Goal: Task Accomplishment & Management: Use online tool/utility

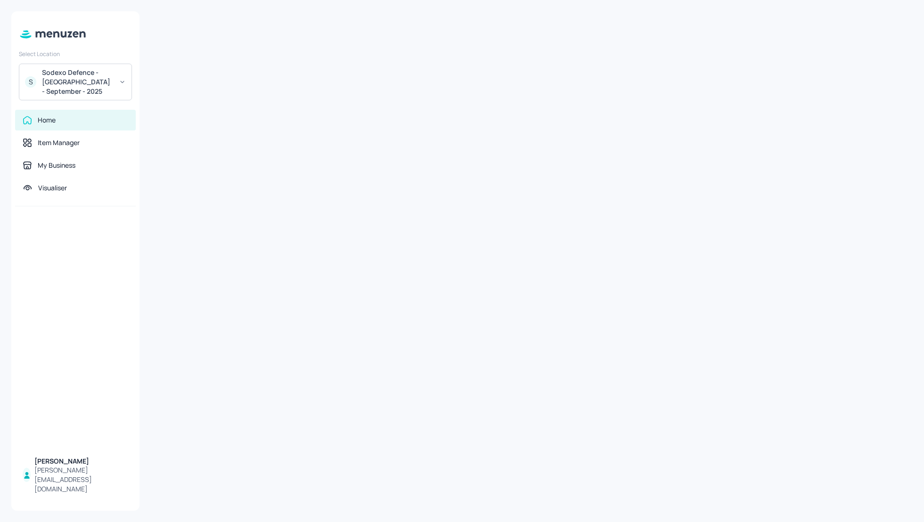
click at [74, 79] on div "Sodexo Defence - Colchester - September - 2025" at bounding box center [77, 82] width 71 height 28
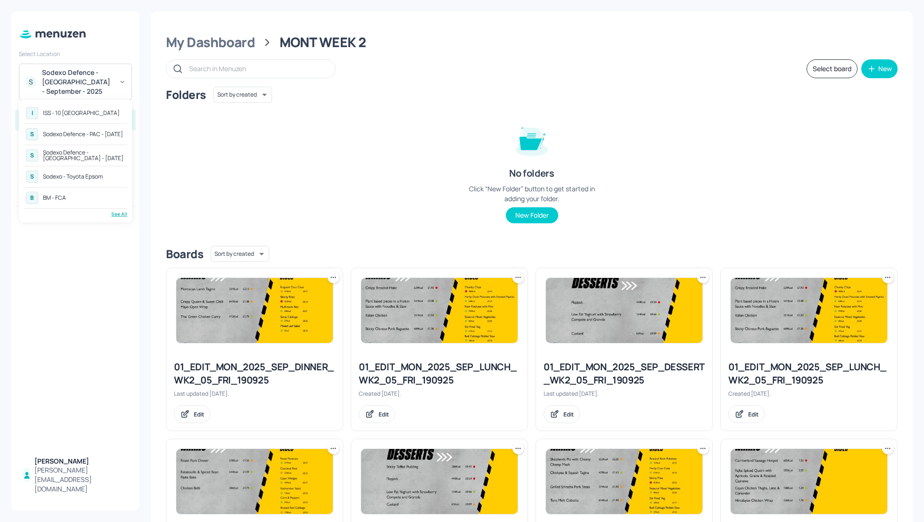
click at [78, 112] on div "ISS - 10 South Collonade" at bounding box center [81, 113] width 77 height 6
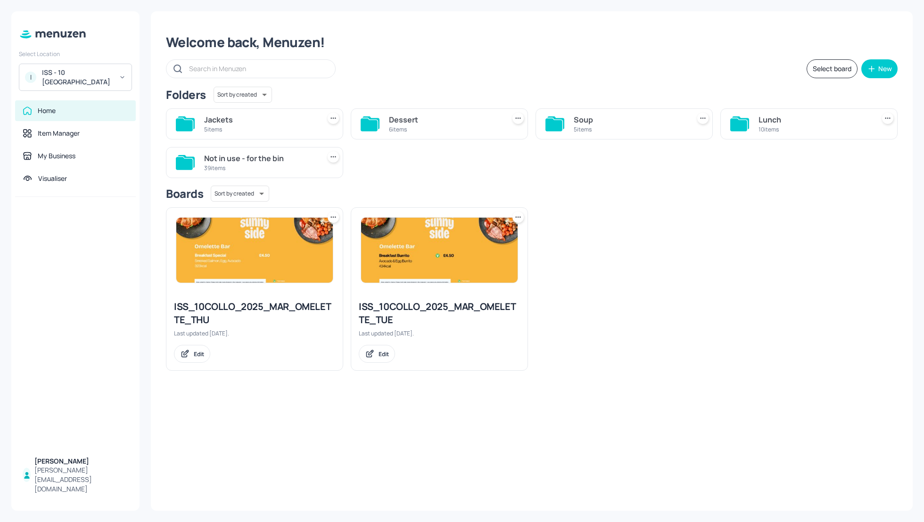
click at [586, 117] on div "Soup" at bounding box center [630, 119] width 112 height 11
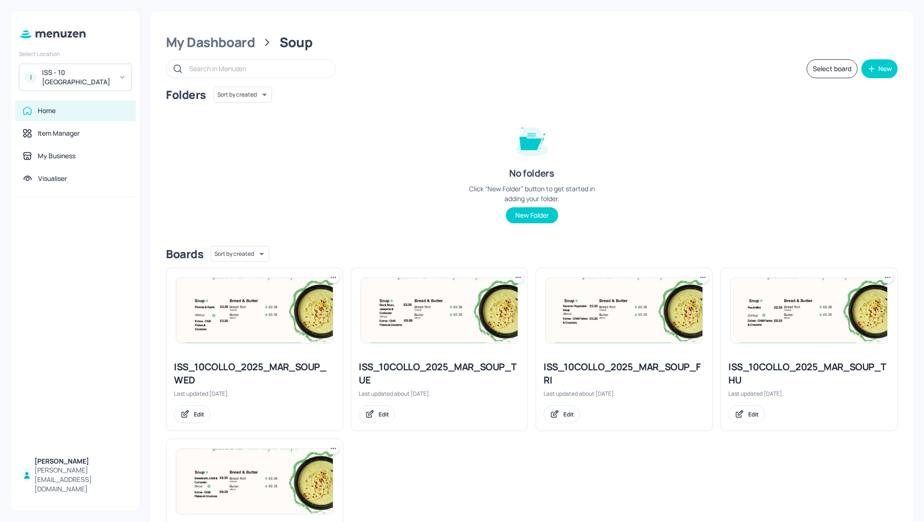
click at [393, 100] on div "Folders Sort by created id ​" at bounding box center [532, 95] width 732 height 16
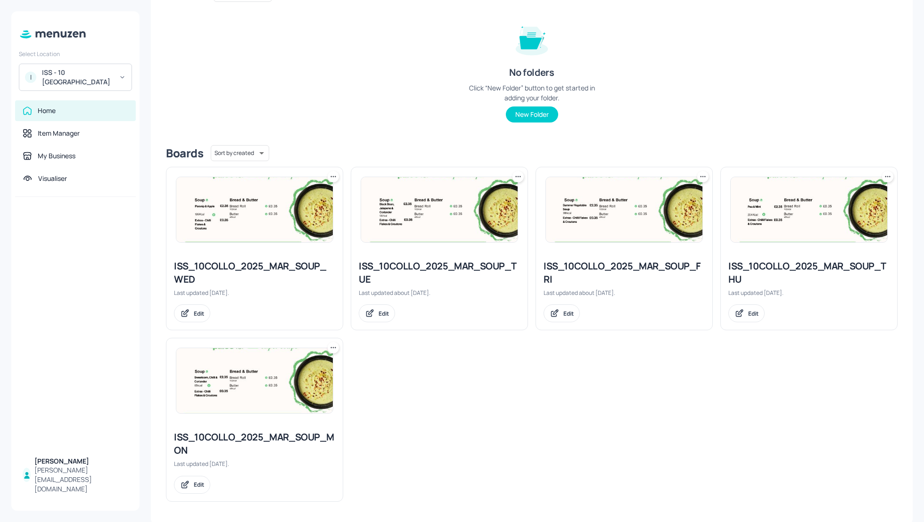
scroll to position [102, 0]
click at [211, 433] on div "ISS_10COLLO_2025_MAR_SOUP_MON" at bounding box center [254, 443] width 161 height 26
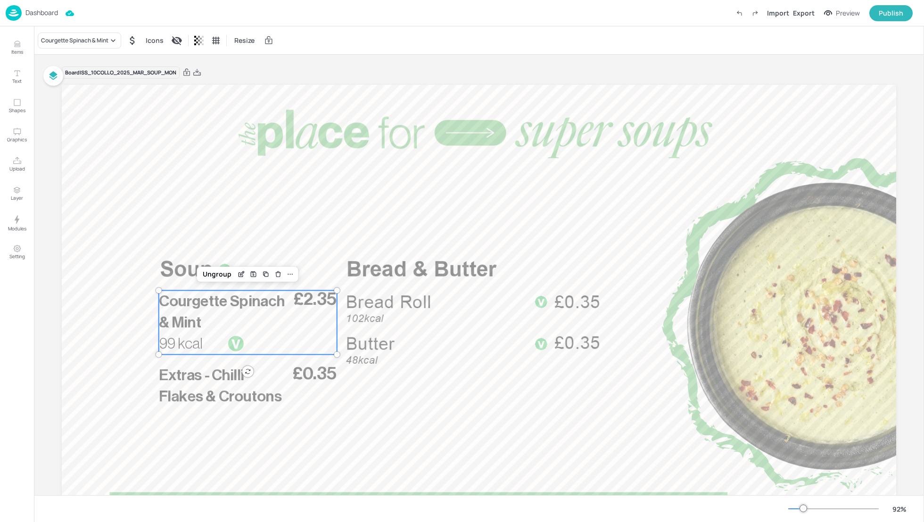
click at [228, 306] on span "Courgette Spinach & Mint" at bounding box center [222, 312] width 126 height 36
click at [239, 274] on icon "Edit Item" at bounding box center [242, 275] width 8 height 8
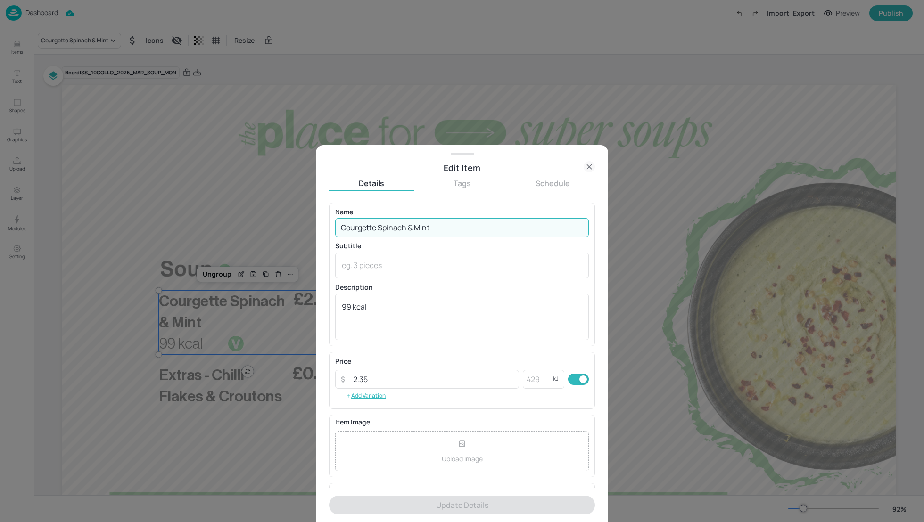
drag, startPoint x: 442, startPoint y: 225, endPoint x: 327, endPoint y: 228, distance: 115.1
click at [327, 228] on div "Edit Item Details Tags Schedule Name Courgette Spinach & Mint ​ Subtitle x ​ De…" at bounding box center [462, 333] width 292 height 377
paste input "Thai Chicken"
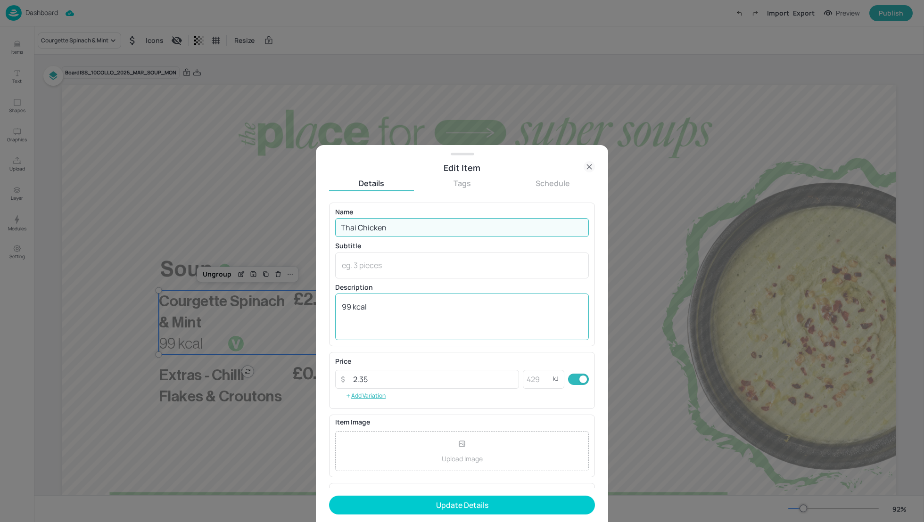
type input "Thai Chicken"
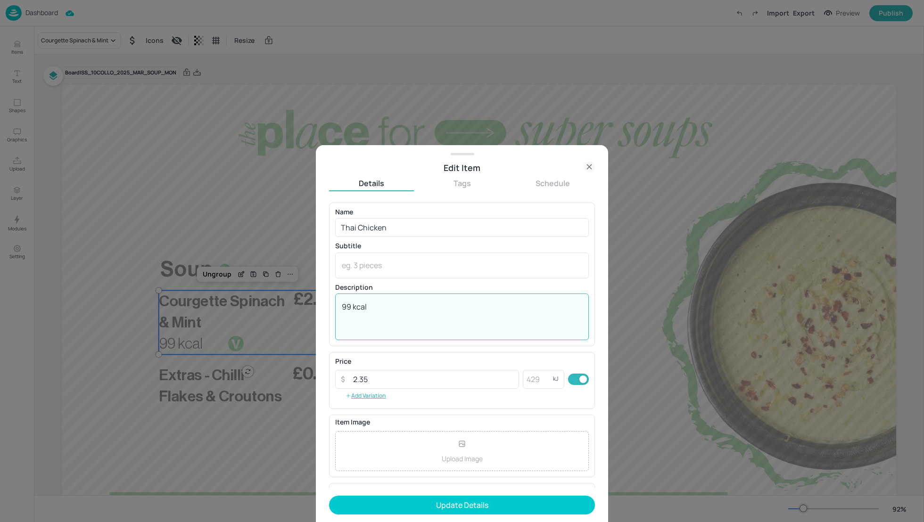
click at [352, 304] on textarea "99 kcal" at bounding box center [462, 317] width 240 height 31
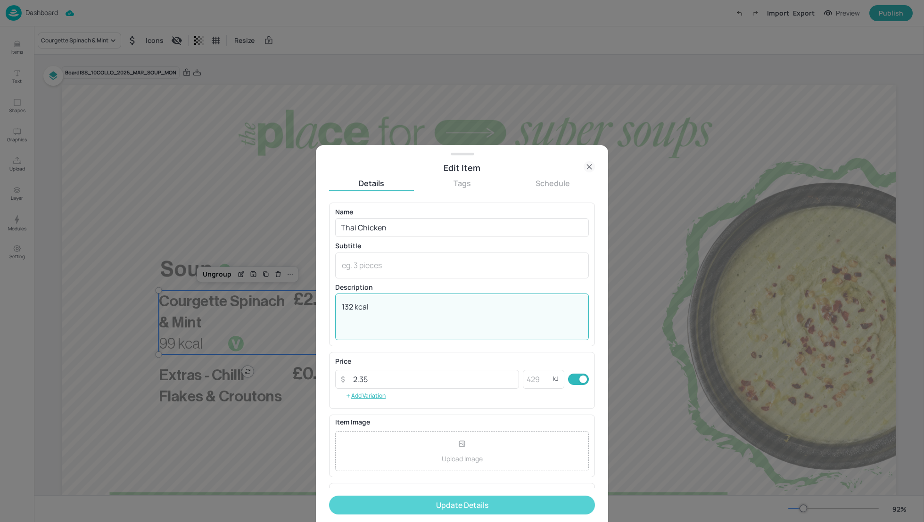
type textarea "132 kcal"
click at [478, 507] on button "Update Details" at bounding box center [462, 505] width 266 height 19
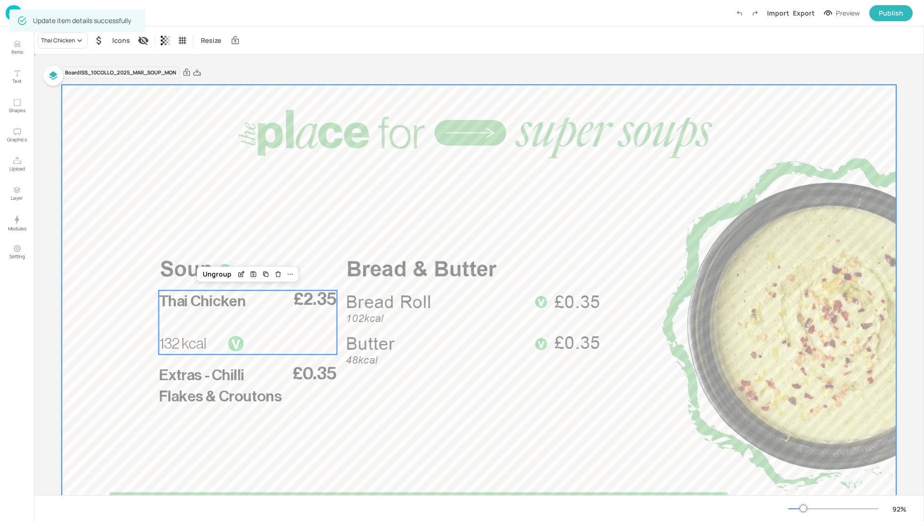
click at [302, 203] on div at bounding box center [479, 320] width 834 height 470
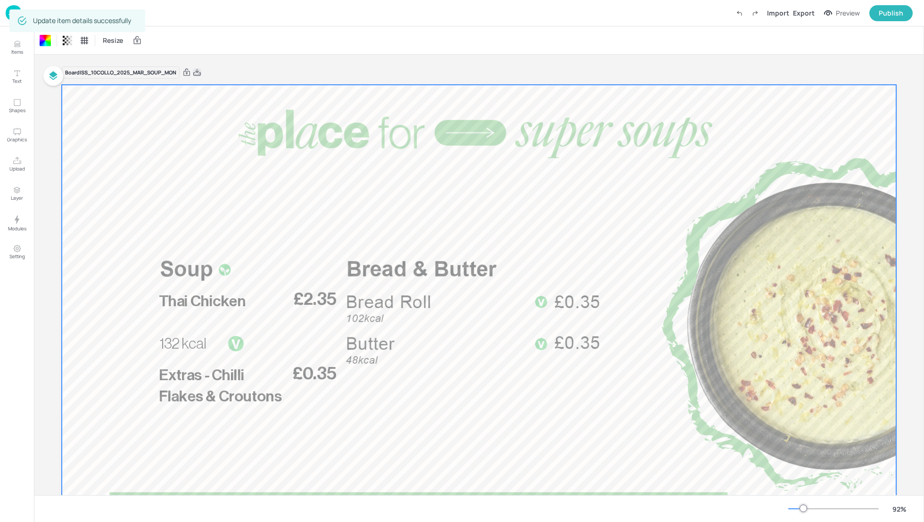
click at [200, 68] on icon at bounding box center [197, 72] width 8 height 9
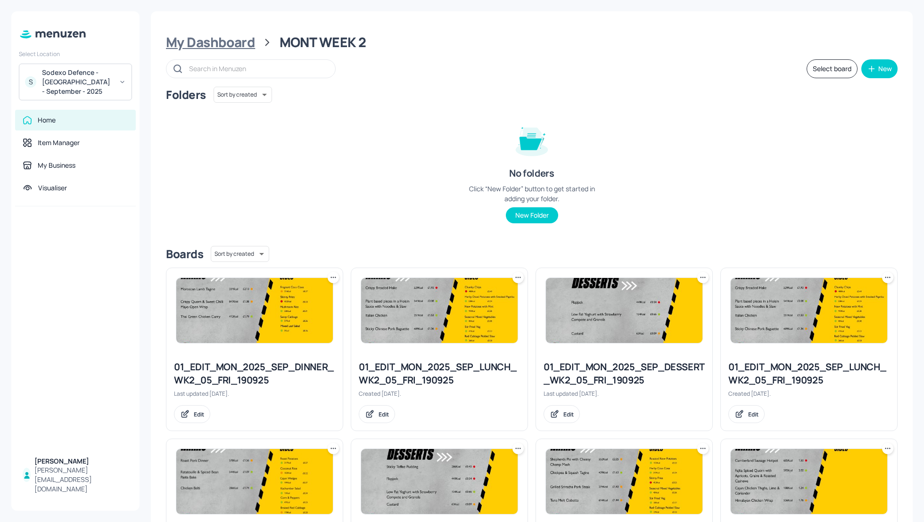
click at [223, 42] on div "My Dashboard" at bounding box center [210, 42] width 89 height 17
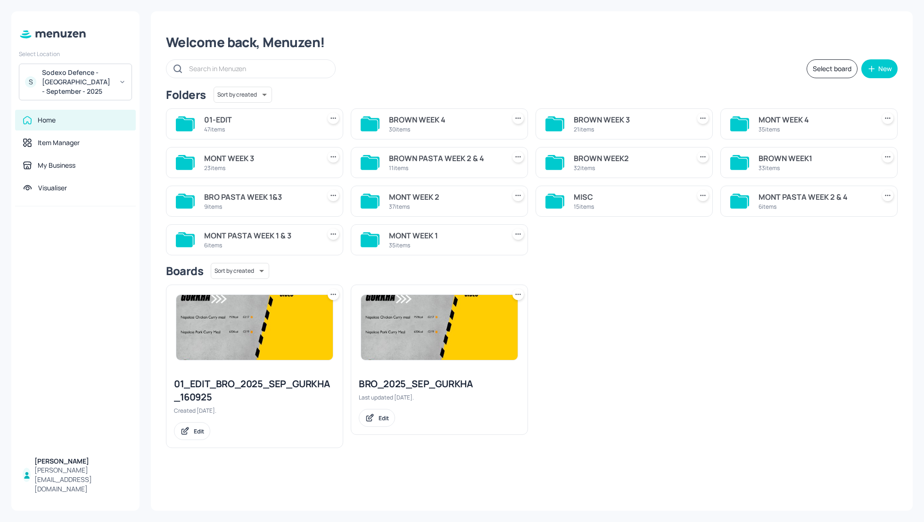
click at [611, 158] on div "BROWN WEEK2" at bounding box center [630, 158] width 112 height 11
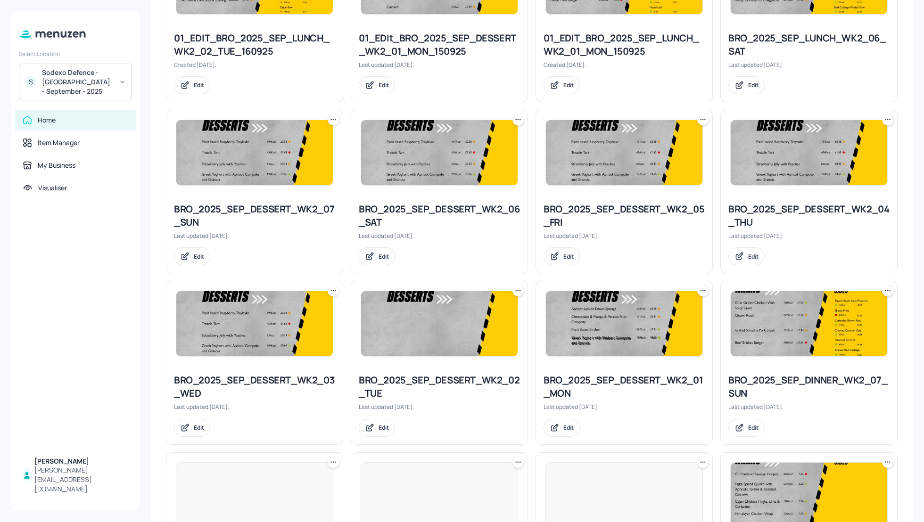
scroll to position [808, 0]
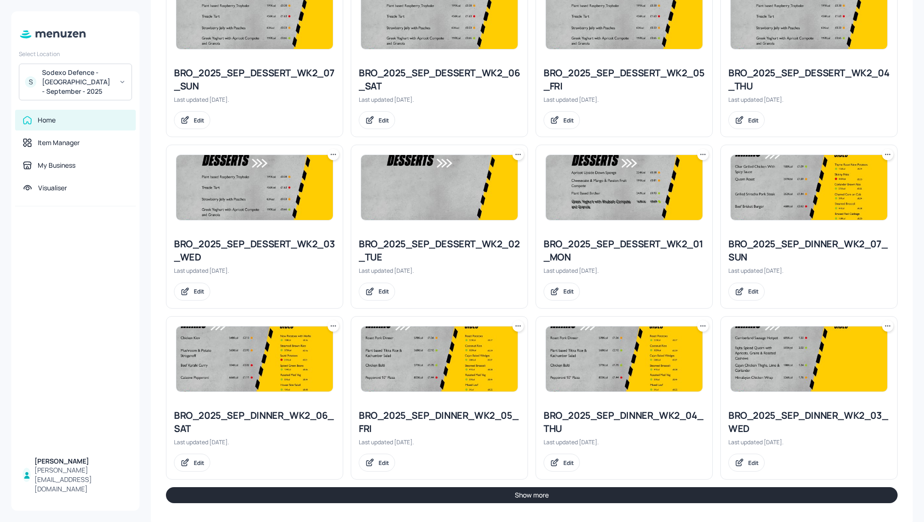
click at [722, 492] on button "Show more" at bounding box center [532, 495] width 732 height 16
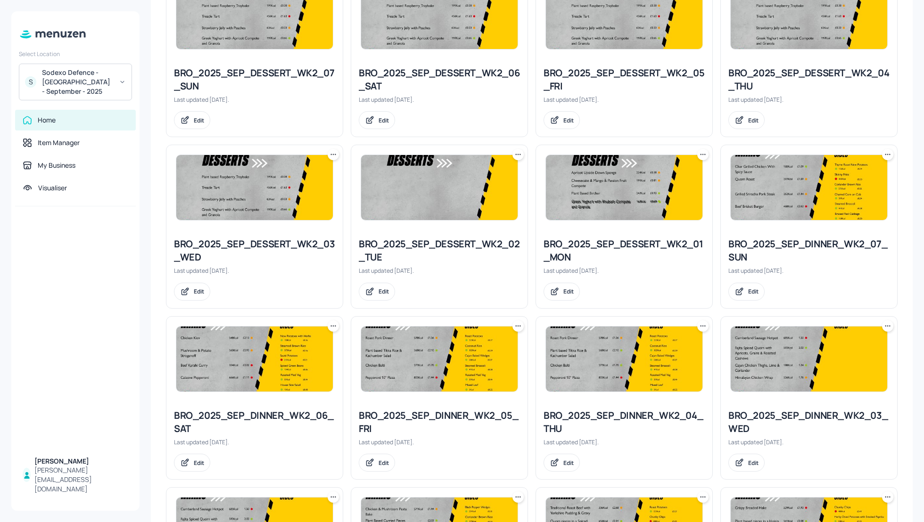
scroll to position [0, 0]
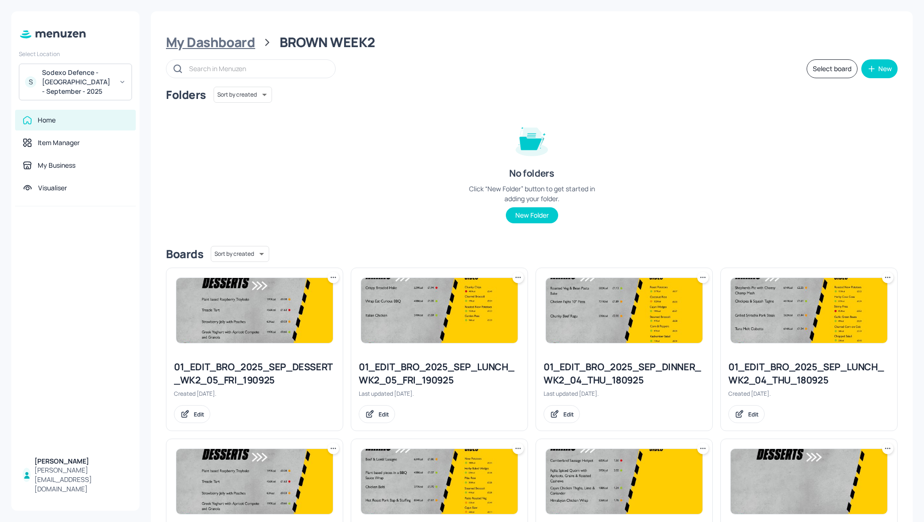
click at [207, 41] on div "My Dashboard" at bounding box center [210, 42] width 89 height 17
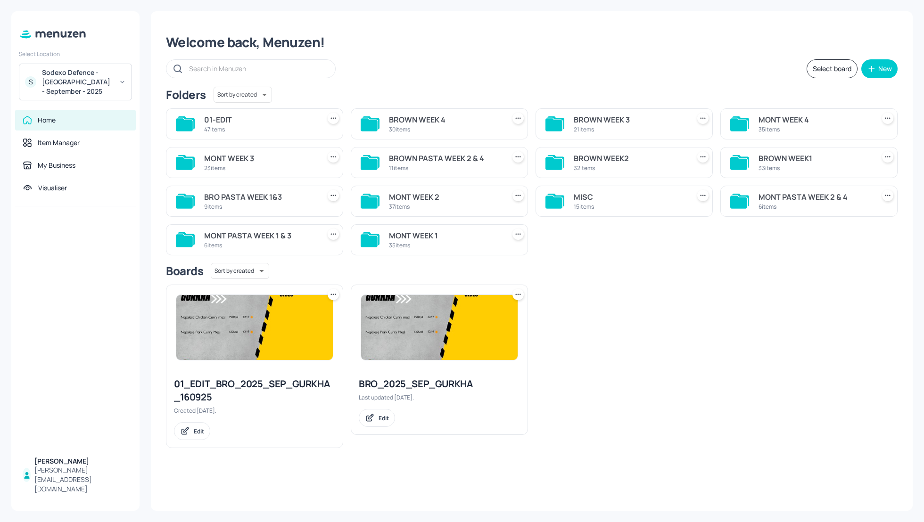
click at [603, 119] on div "BROWN WEEK 3" at bounding box center [630, 119] width 112 height 11
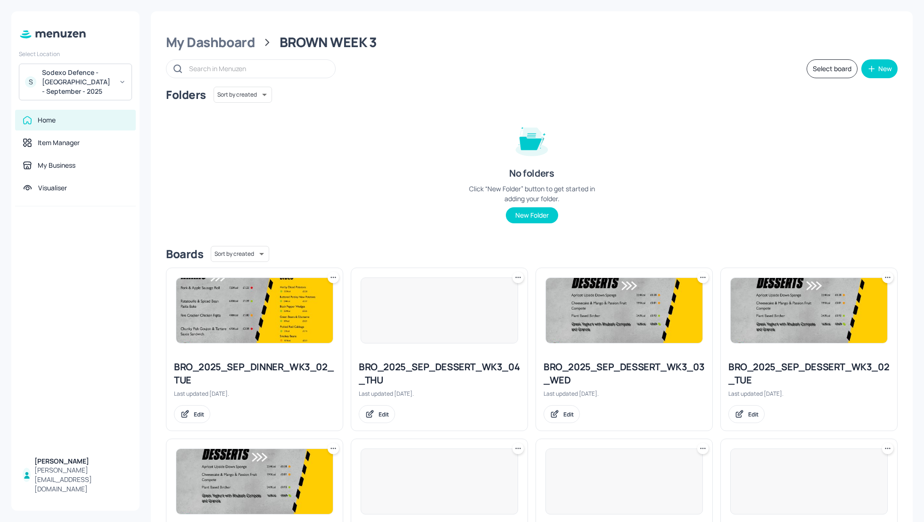
click at [751, 156] on div "Folders Sort by created id ​ No folders Click “New Folder” button to get starte…" at bounding box center [532, 163] width 732 height 152
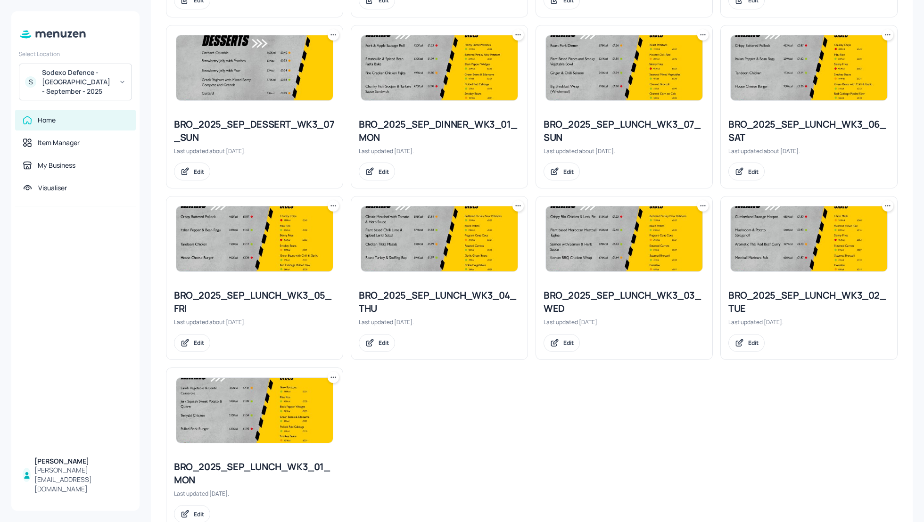
scroll to position [784, 0]
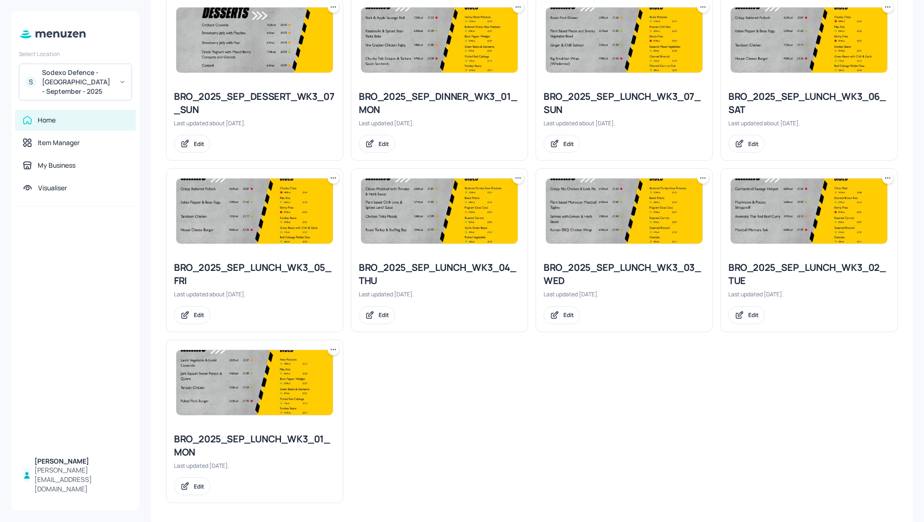
click at [330, 348] on icon at bounding box center [333, 349] width 9 height 9
click at [300, 378] on div "Duplicate" at bounding box center [296, 382] width 75 height 16
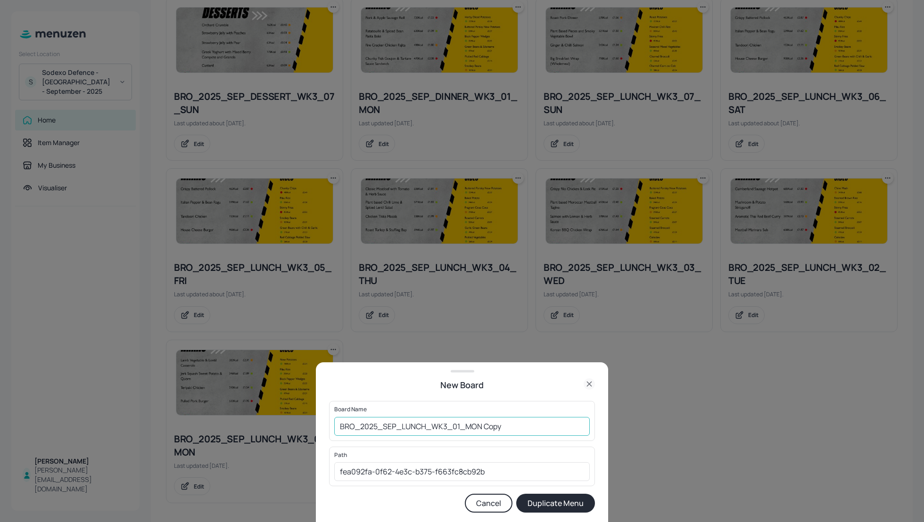
click at [336, 426] on input "BRO_2025_SEP_LUNCH_WK3_01_MON Copy" at bounding box center [462, 426] width 256 height 19
click at [546, 429] on input "01_EDIT_BRO_2025_SEP_LUNCH_WK3_01_MON Copy" at bounding box center [462, 426] width 256 height 19
type input "01_EDIT_BRO_2025_SEP_LUNCH_WK3_01_MON_220925"
click at [552, 505] on button "Duplicate Menu" at bounding box center [555, 503] width 79 height 19
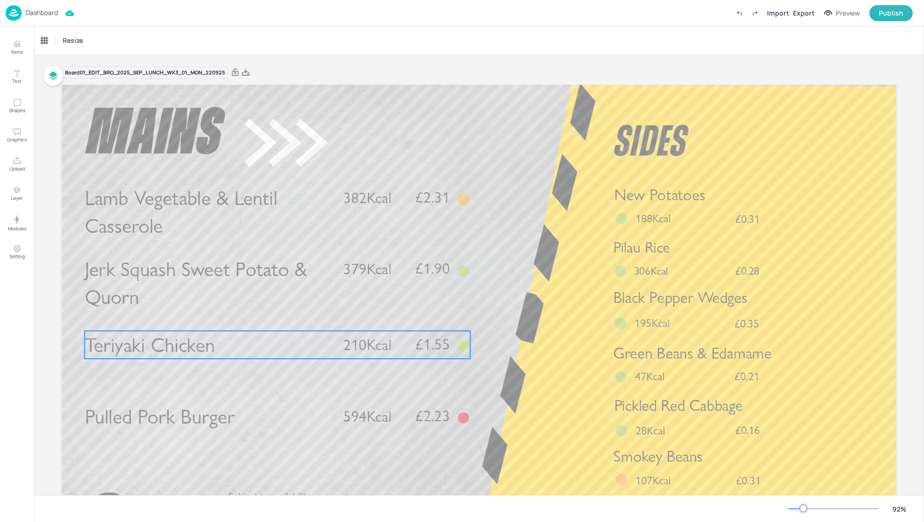
click at [170, 344] on span "Teriyaki Chicken" at bounding box center [150, 345] width 131 height 25
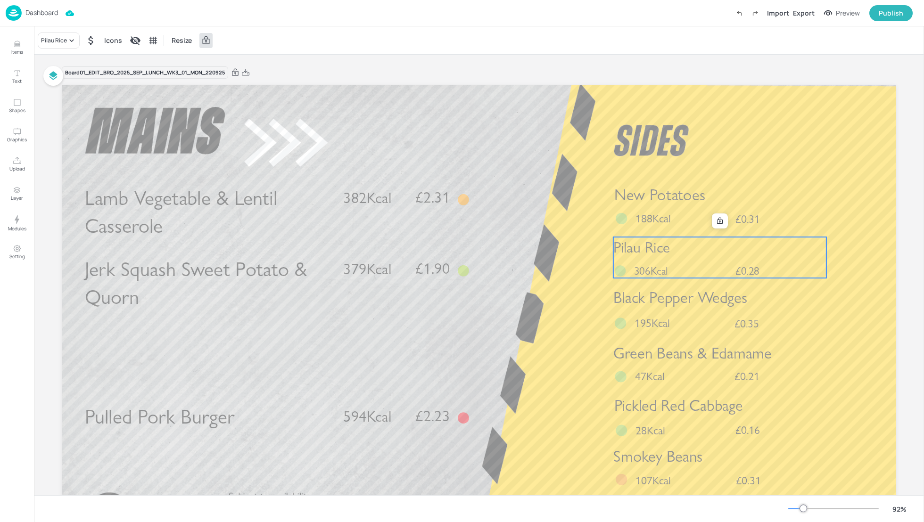
click at [671, 272] on p "306Kcal" at bounding box center [655, 271] width 43 height 15
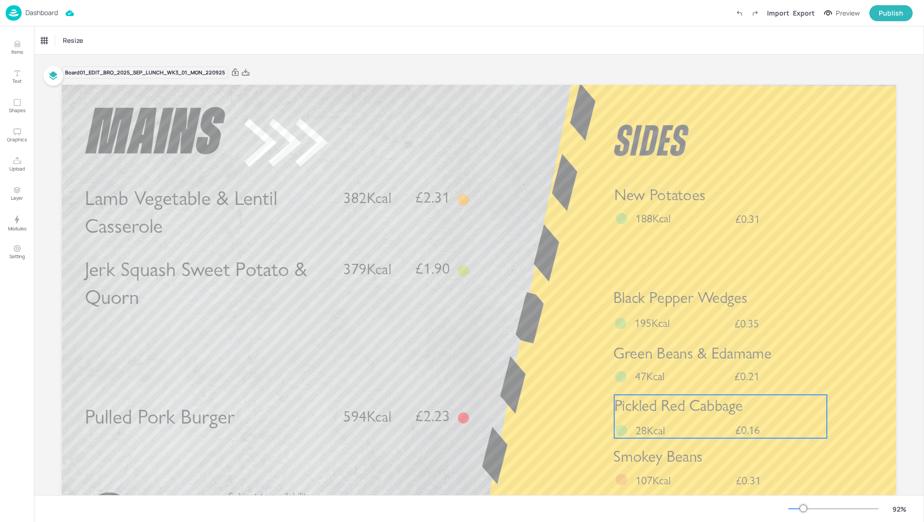
click at [674, 413] on span "Pickled Red Cabbage" at bounding box center [678, 405] width 129 height 19
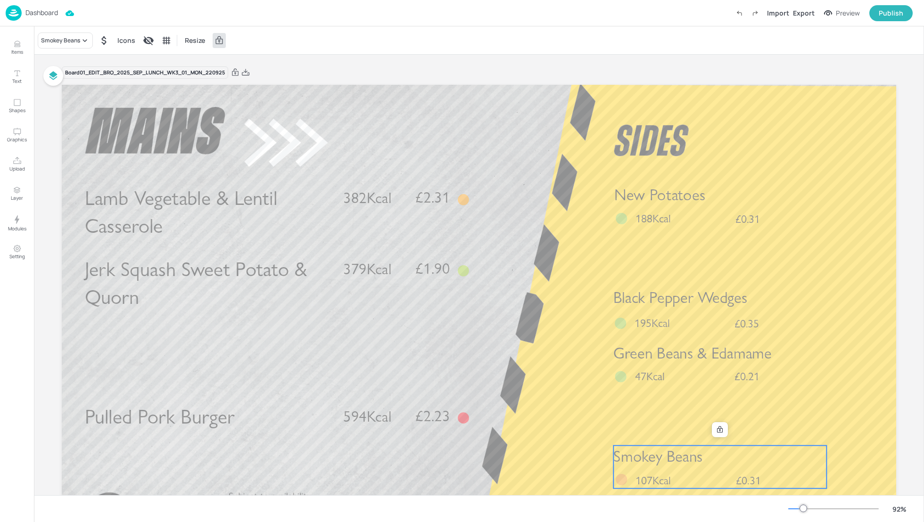
click at [672, 466] on span "Smokey Beans" at bounding box center [657, 456] width 89 height 19
click at [718, 432] on icon at bounding box center [720, 429] width 6 height 7
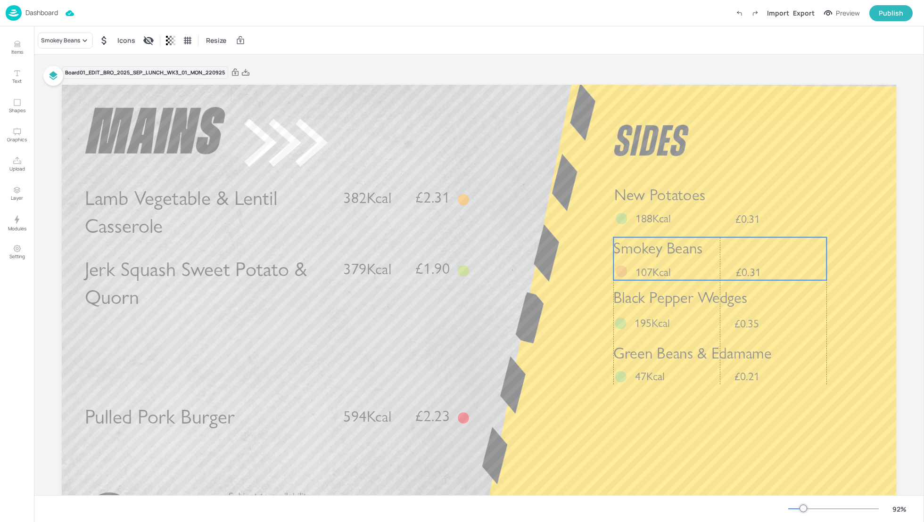
drag, startPoint x: 718, startPoint y: 464, endPoint x: 716, endPoint y: 256, distance: 208.4
click at [716, 256] on p "Smokey Beans" at bounding box center [719, 249] width 213 height 22
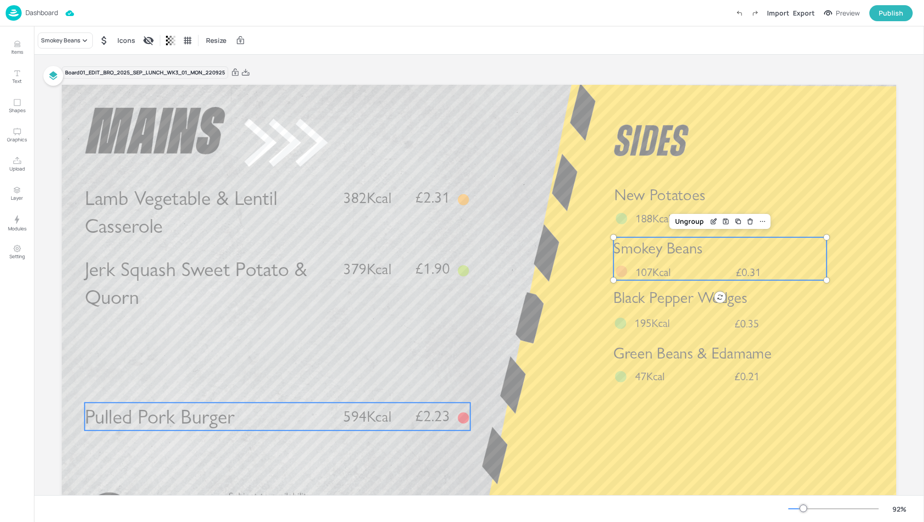
click at [337, 410] on div "Pulled Pork Burger £2.23 594Kcal" at bounding box center [278, 417] width 386 height 28
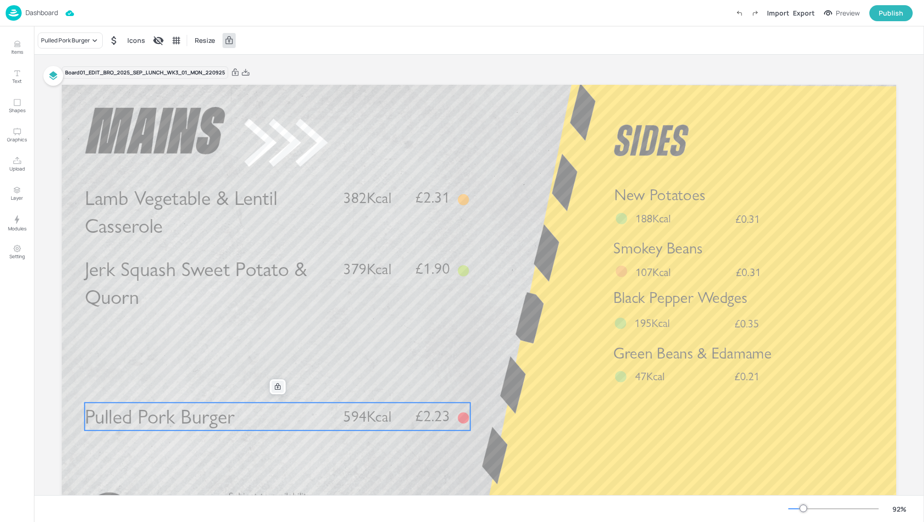
click at [276, 387] on icon at bounding box center [278, 387] width 8 height 8
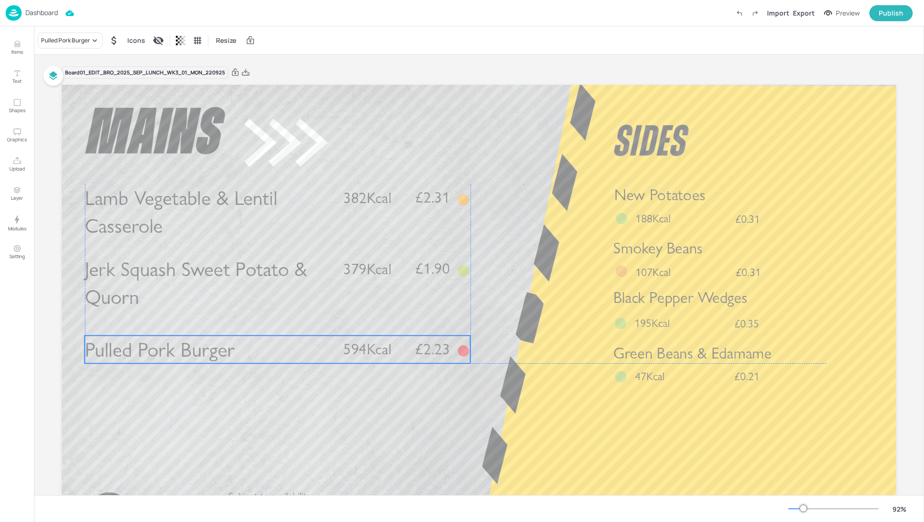
drag, startPoint x: 294, startPoint y: 420, endPoint x: 295, endPoint y: 350, distance: 69.8
click at [295, 351] on p "Pulled Pork Burger" at bounding box center [208, 350] width 247 height 28
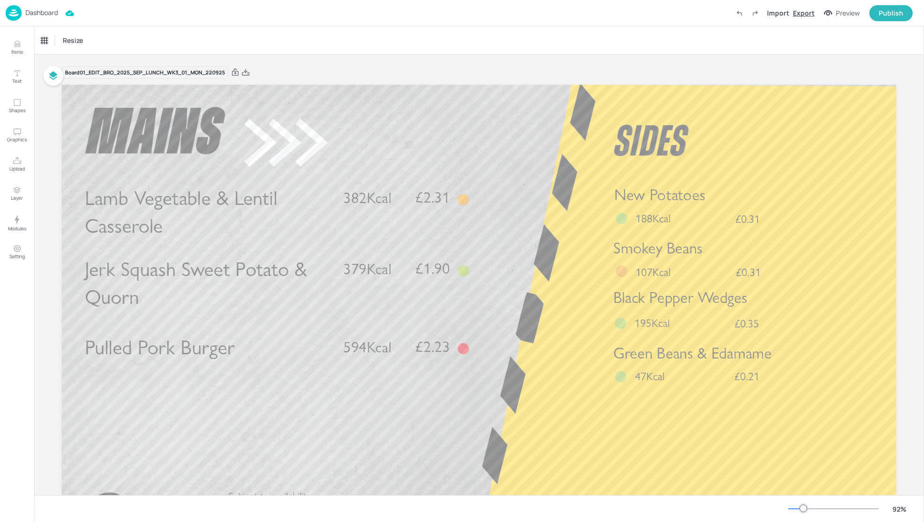
click at [807, 15] on div "Export" at bounding box center [804, 13] width 22 height 10
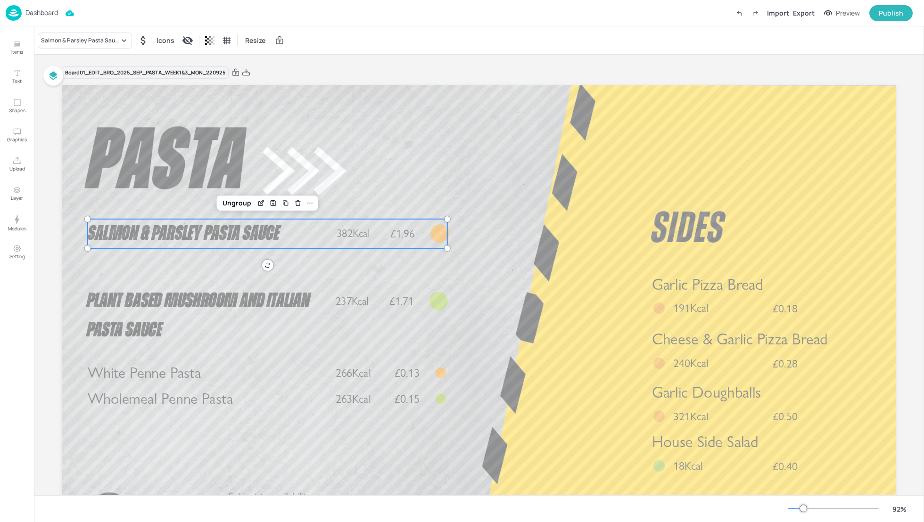
click at [177, 230] on span "Salmon & Parsley Pasta Sauce" at bounding box center [184, 233] width 192 height 21
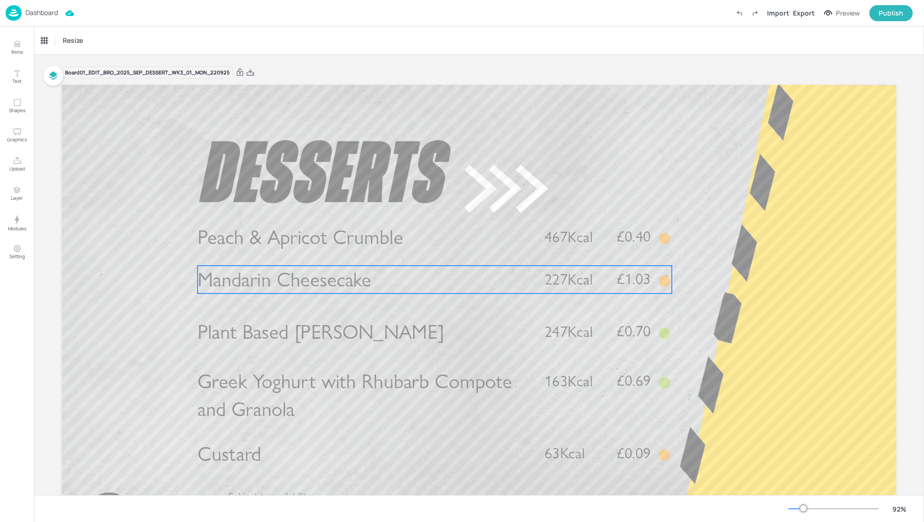
click at [311, 281] on span "Mandarin Cheesecake" at bounding box center [285, 280] width 174 height 25
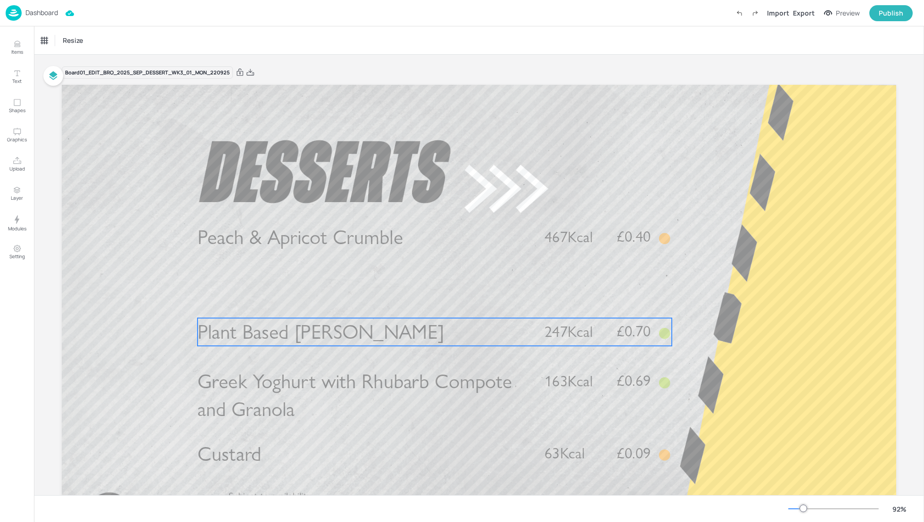
click at [310, 336] on span "Plant Based [PERSON_NAME]" at bounding box center [321, 332] width 247 height 25
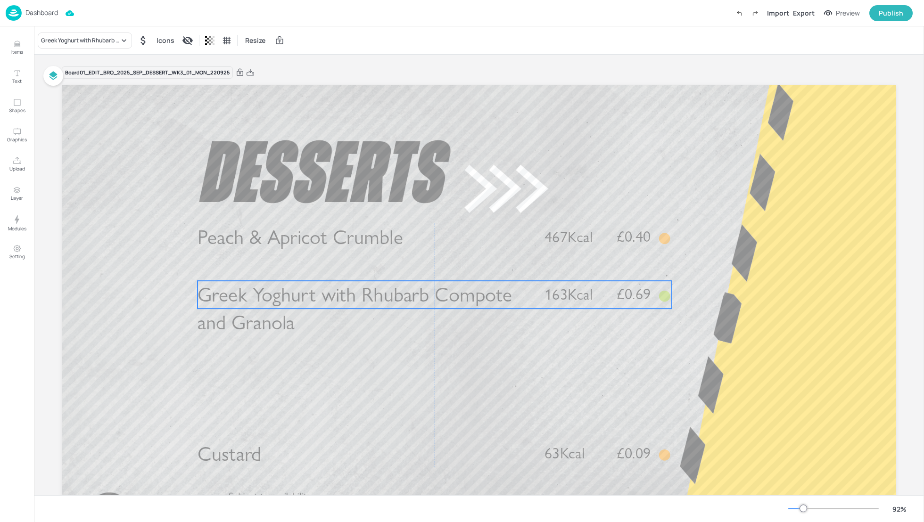
drag, startPoint x: 325, startPoint y: 380, endPoint x: 327, endPoint y: 293, distance: 86.8
click at [327, 293] on span "Greek Yoghurt with Rhubarb Compote and Granola" at bounding box center [355, 309] width 314 height 52
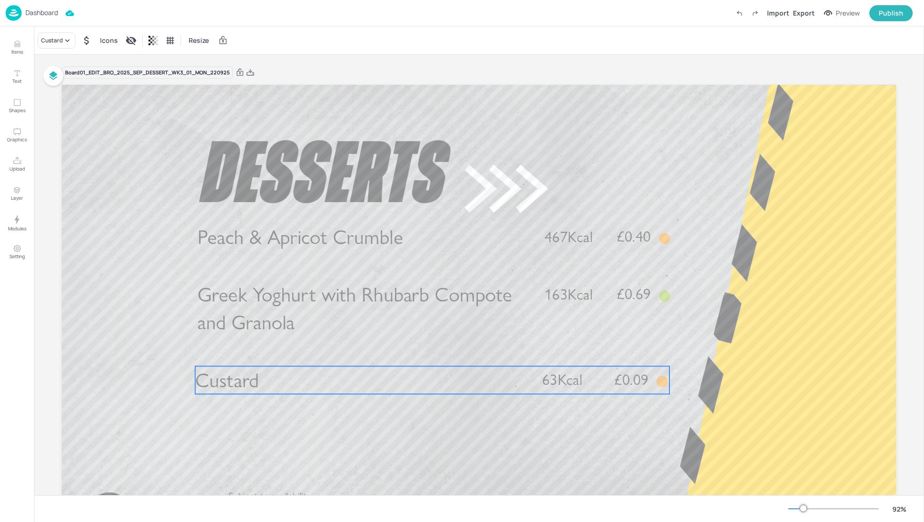
drag, startPoint x: 340, startPoint y: 448, endPoint x: 338, endPoint y: 374, distance: 73.6
click at [338, 374] on p "Custard" at bounding box center [360, 380] width 331 height 28
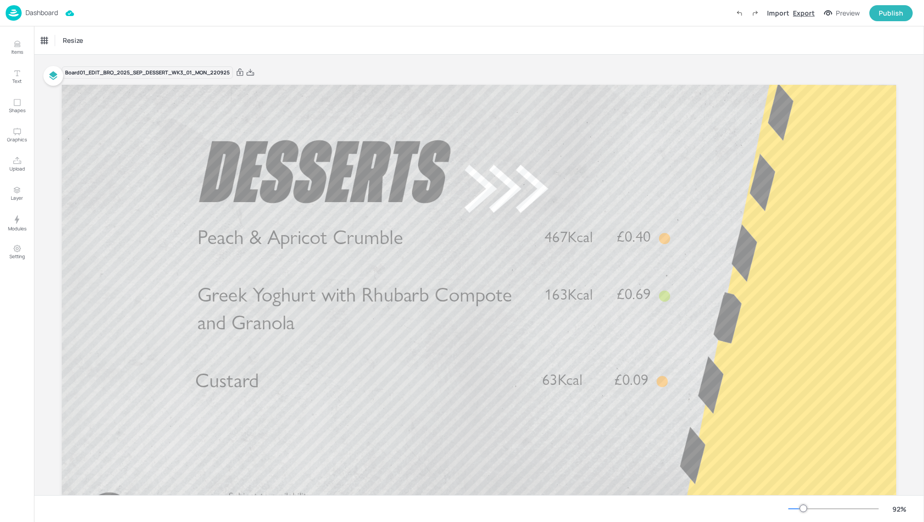
click at [802, 15] on div "Export" at bounding box center [804, 13] width 22 height 10
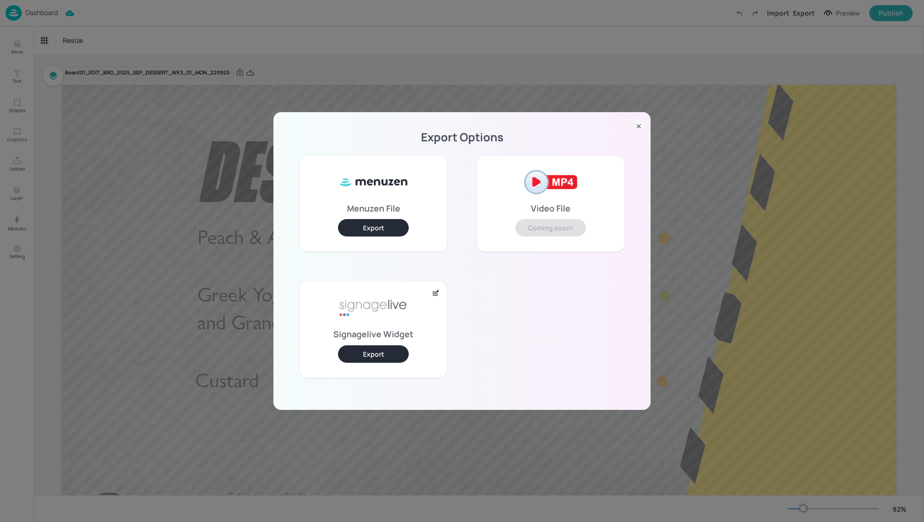
click at [377, 353] on button "Export" at bounding box center [373, 354] width 71 height 17
